Goal: Task Accomplishment & Management: Manage account settings

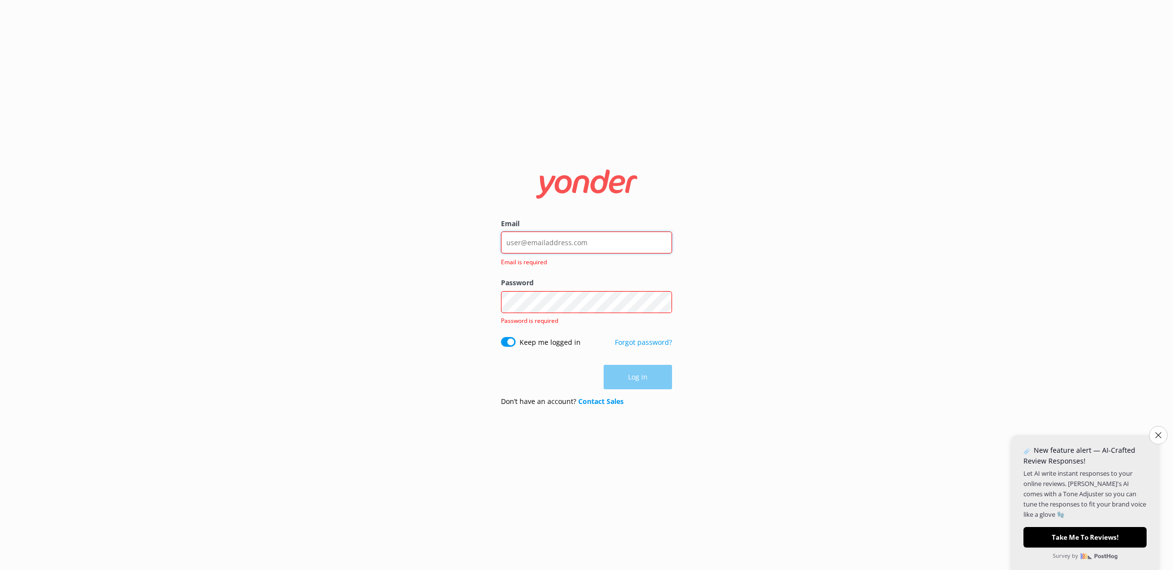
type input "[EMAIL_ADDRESS][PERSON_NAME][DOMAIN_NAME]"
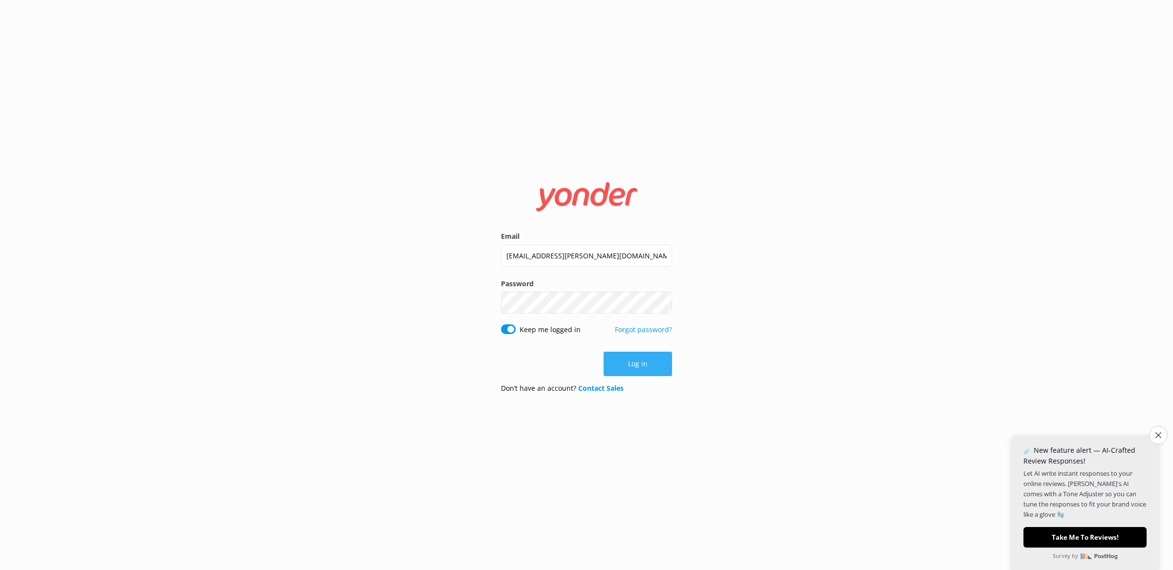
click at [617, 362] on button "Log in" at bounding box center [638, 364] width 68 height 24
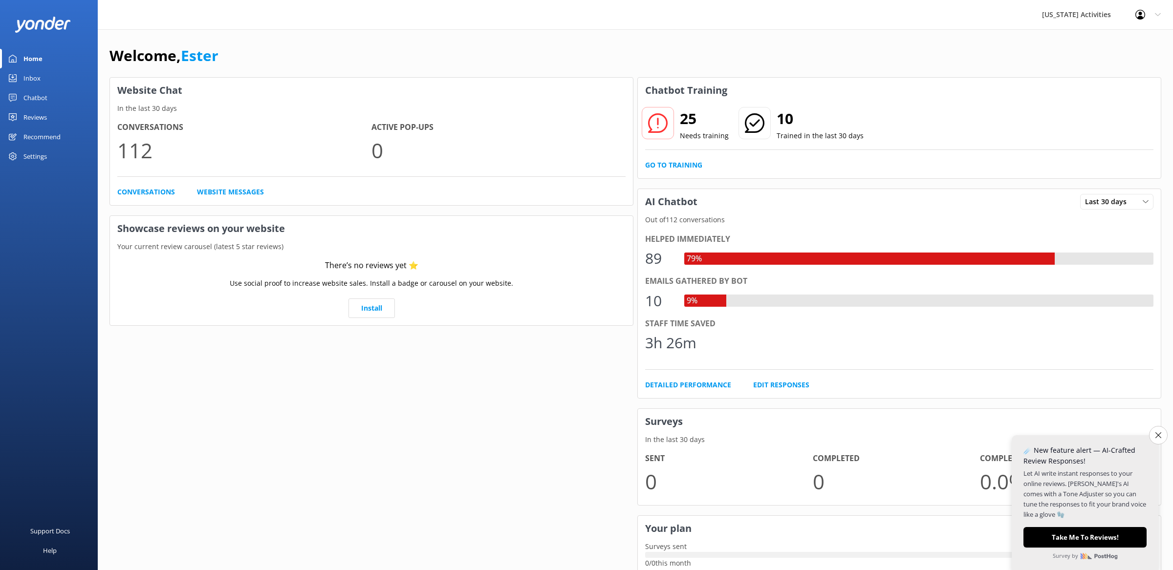
click at [30, 152] on div "Settings" at bounding box center [34, 157] width 23 height 20
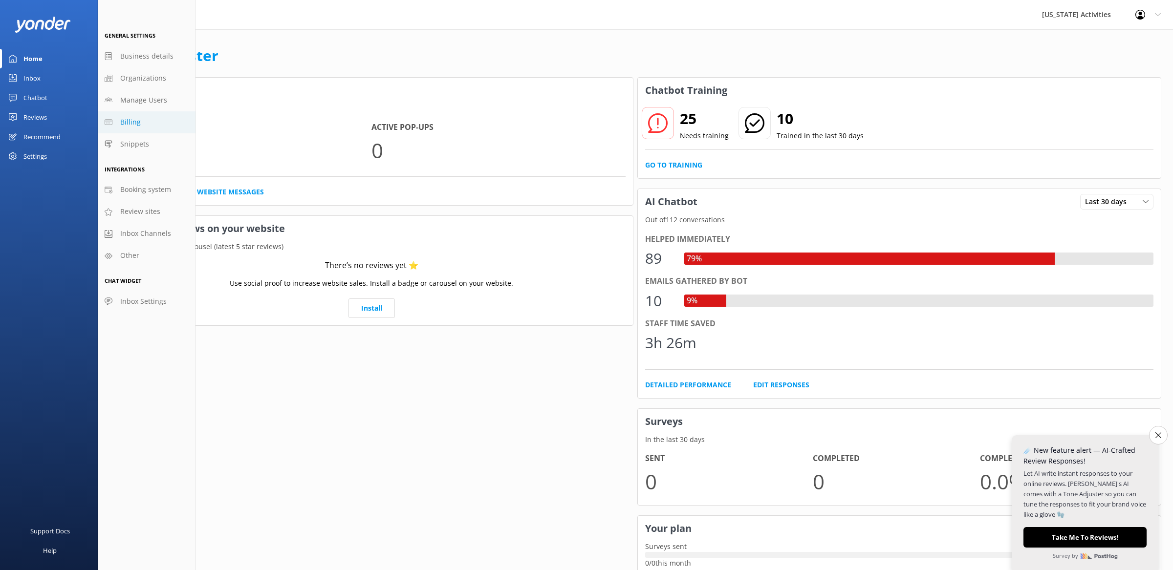
click at [115, 124] on link "Billing" at bounding box center [147, 122] width 98 height 22
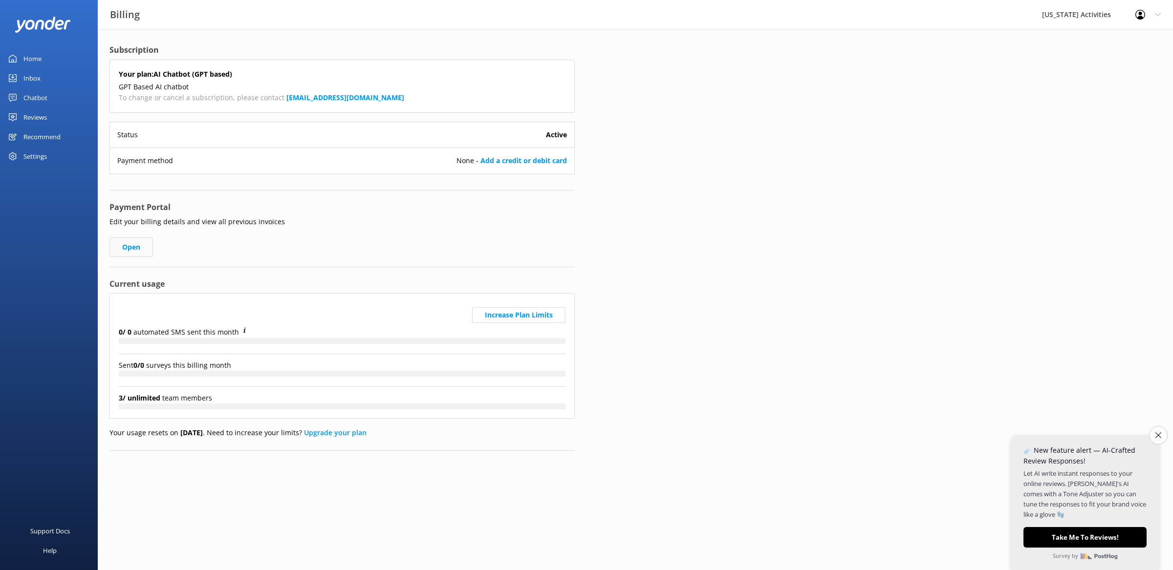
click at [135, 249] on link "Open" at bounding box center [130, 248] width 43 height 20
